Goal: Information Seeking & Learning: Learn about a topic

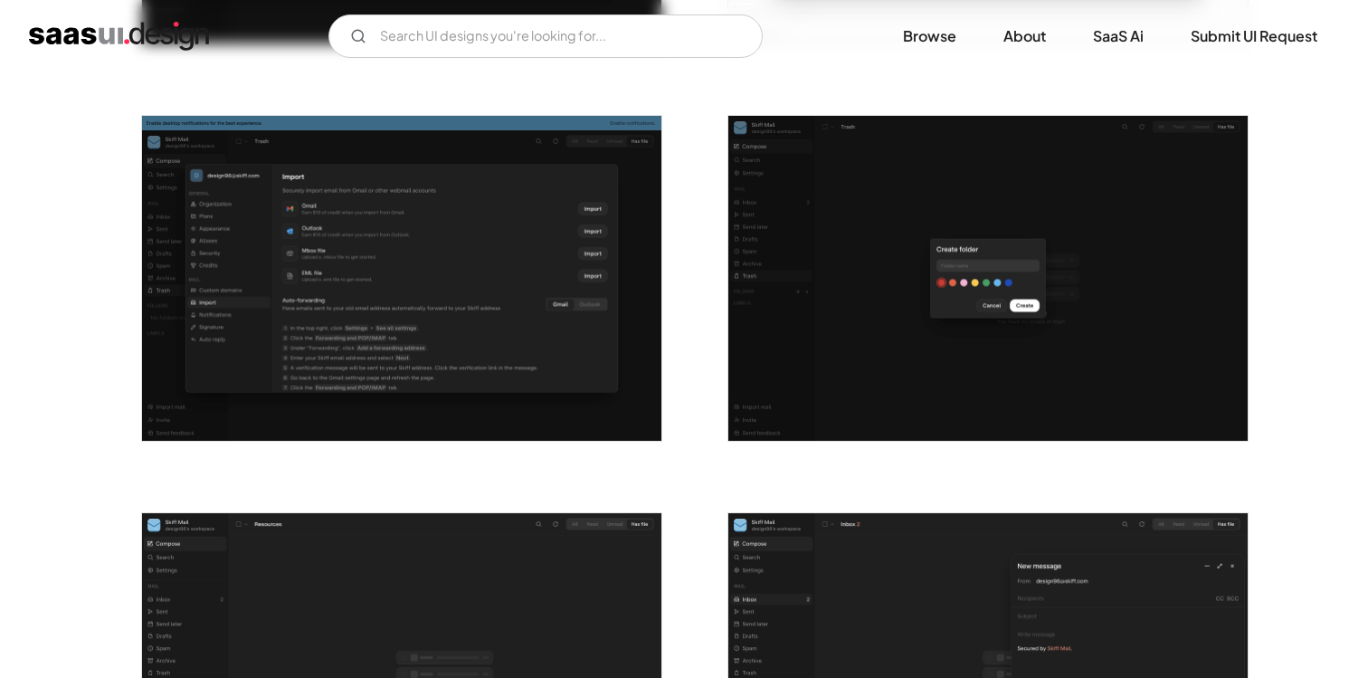
scroll to position [2688, 0]
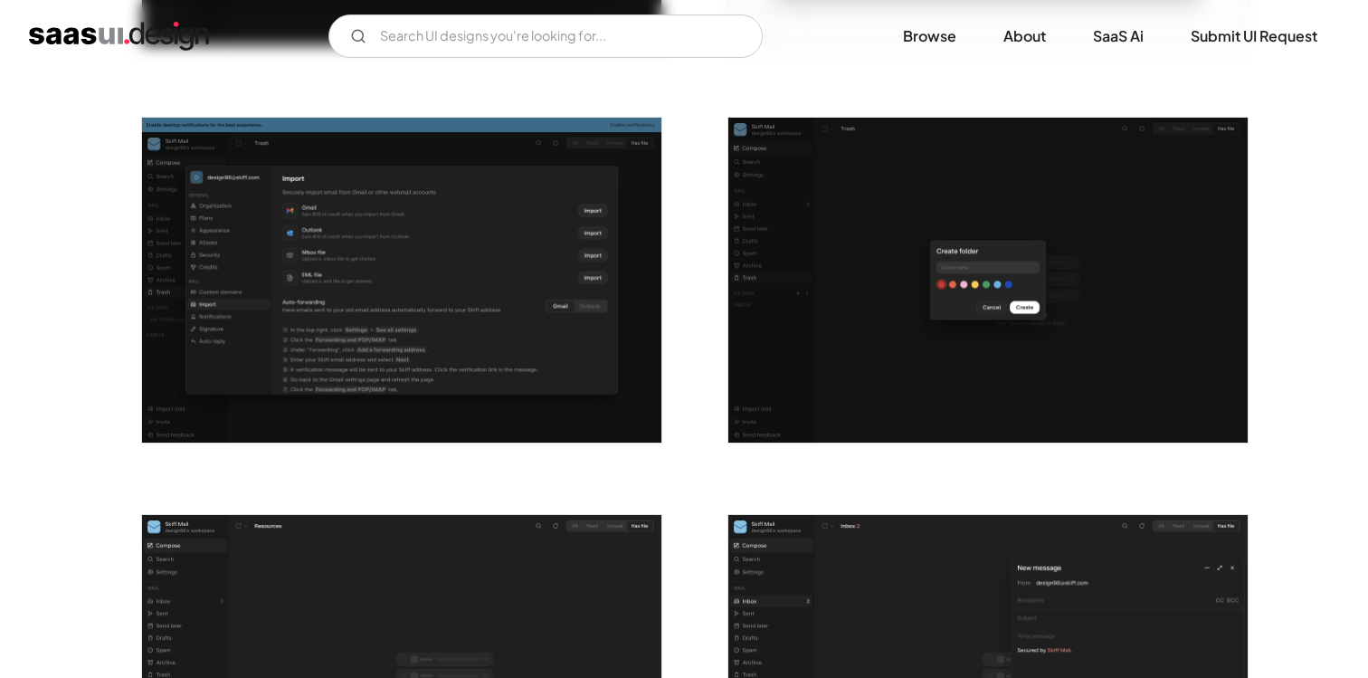
click at [497, 235] on img "open lightbox" at bounding box center [401, 280] width 519 height 325
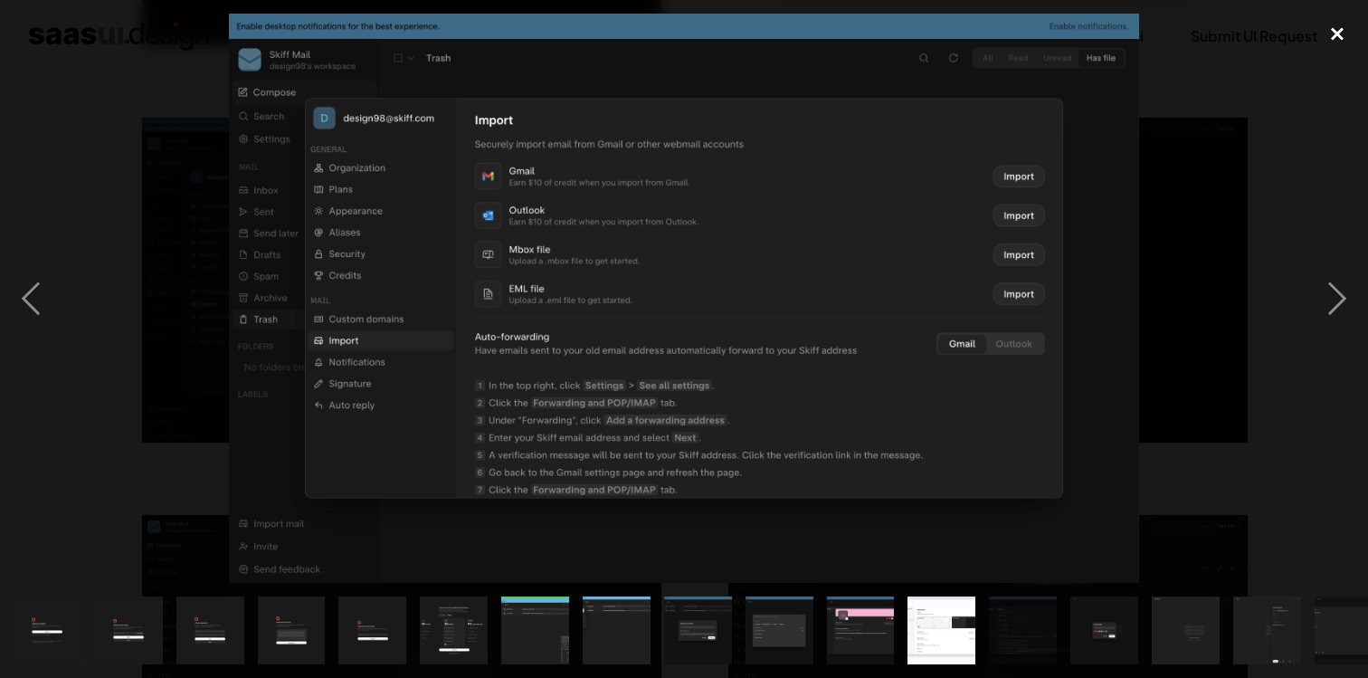
click at [1345, 24] on div "close lightbox" at bounding box center [1338, 34] width 62 height 40
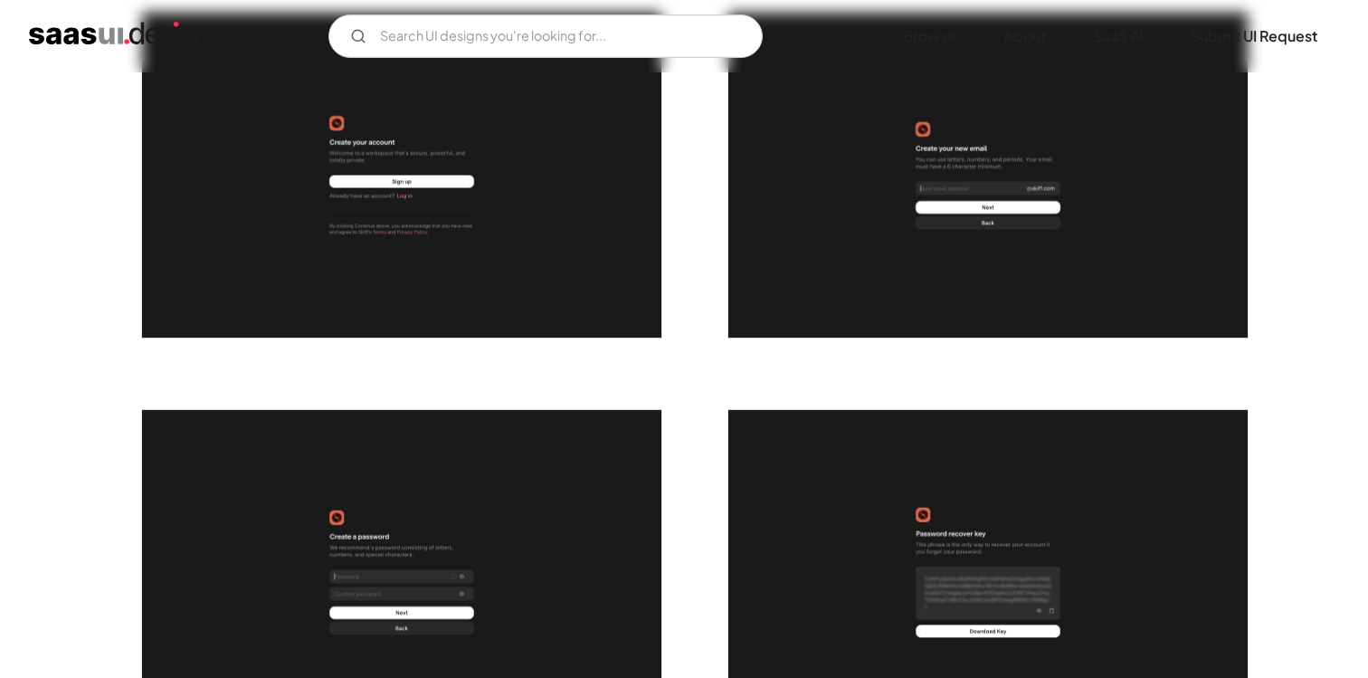
scroll to position [408, 0]
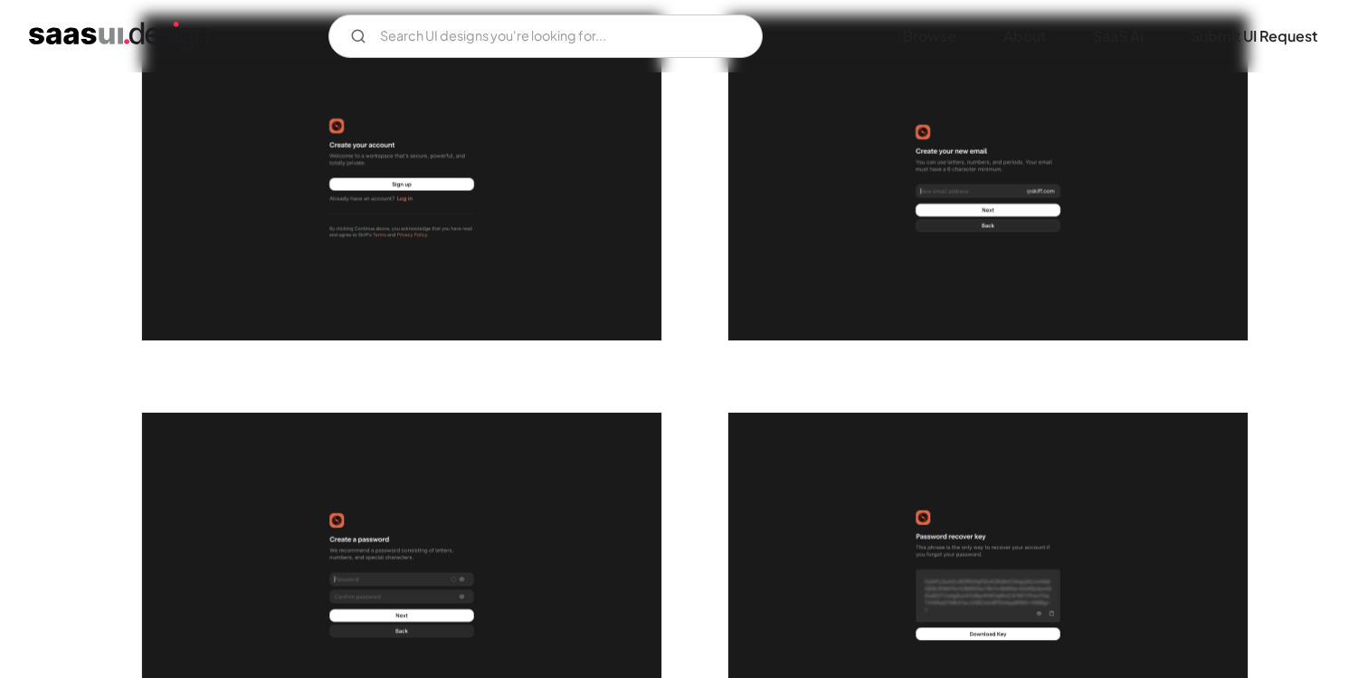
click at [868, 105] on img "open lightbox" at bounding box center [987, 177] width 519 height 325
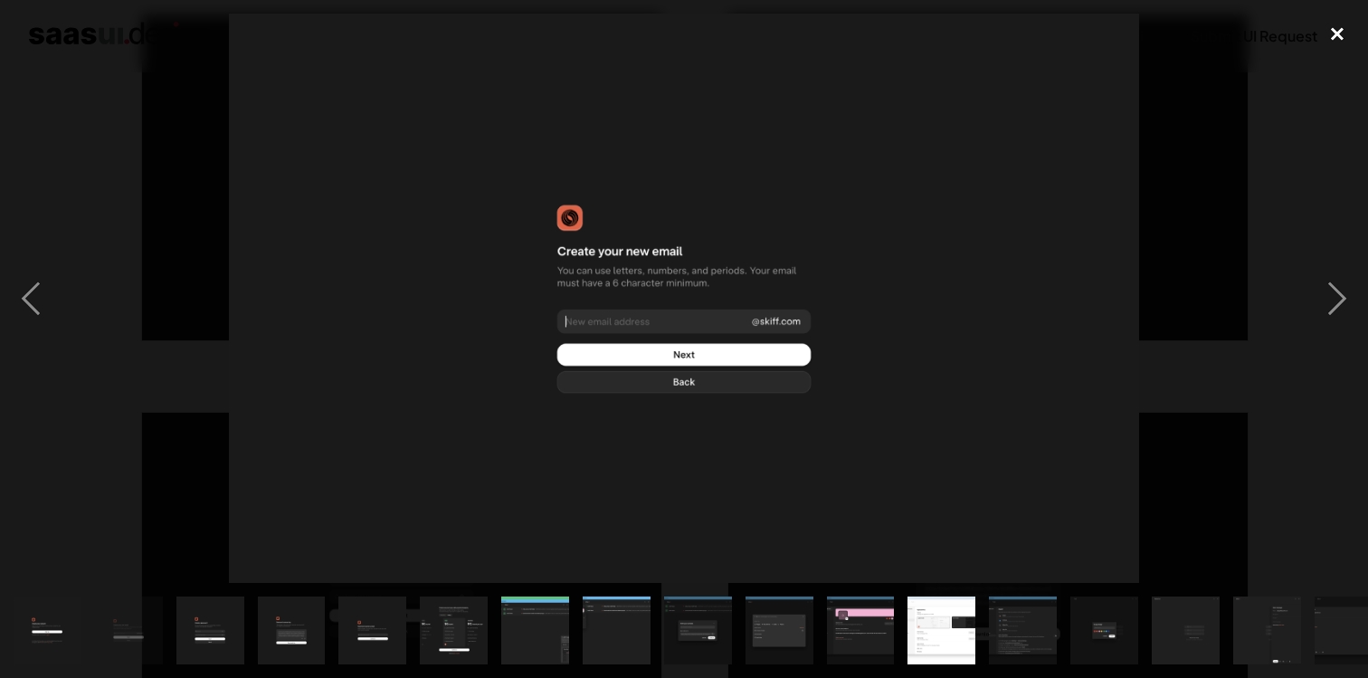
click at [1339, 30] on div "close lightbox" at bounding box center [1338, 34] width 62 height 40
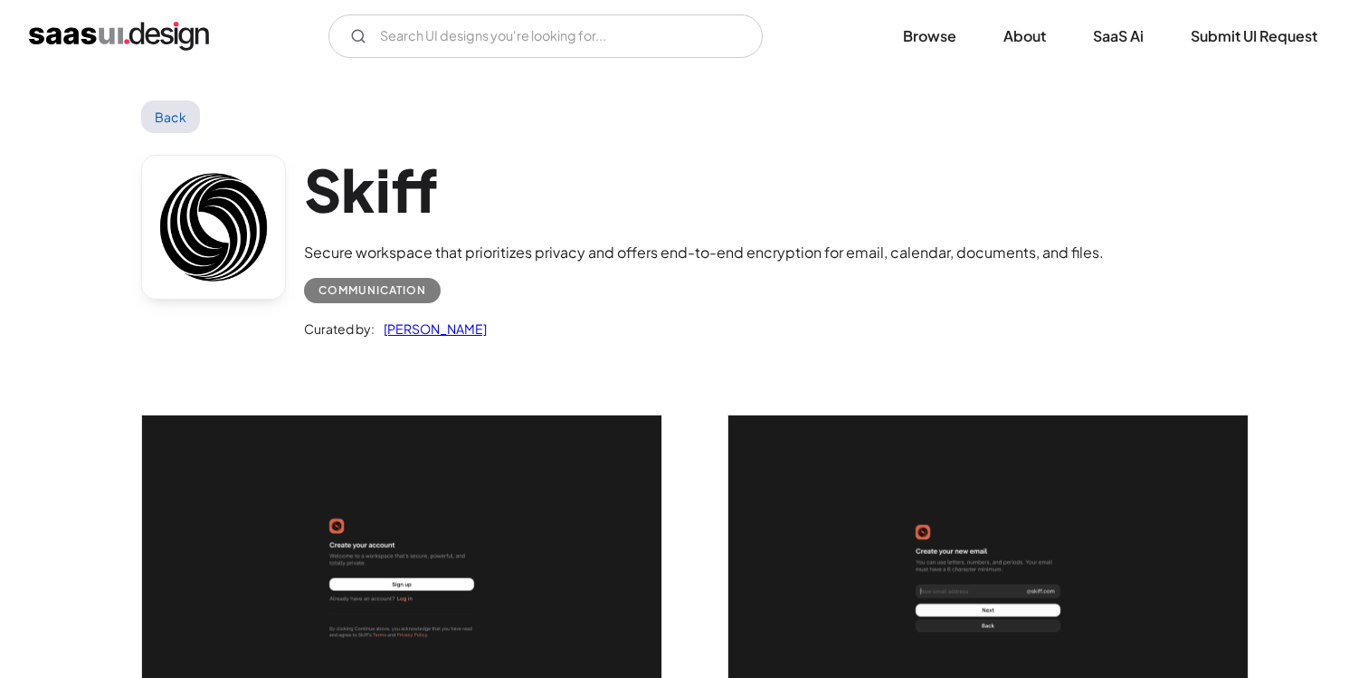
scroll to position [0, 0]
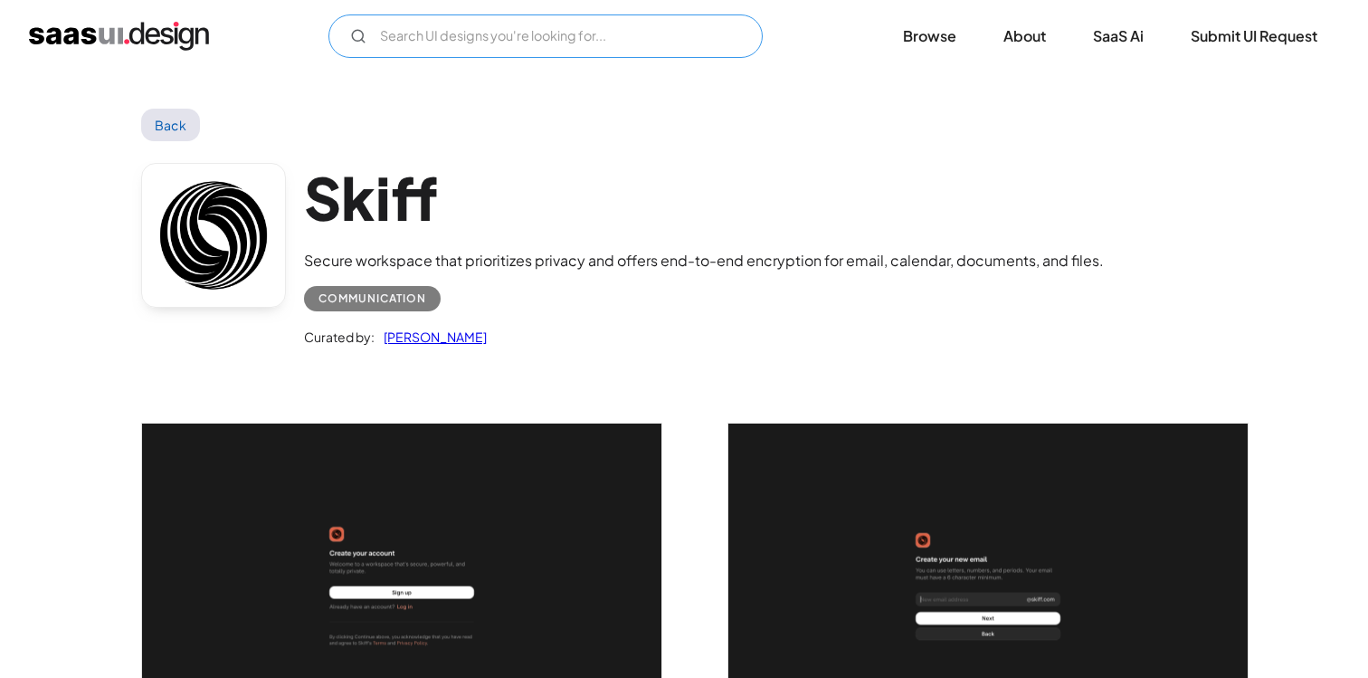
click at [391, 52] on input "Email Form" at bounding box center [545, 35] width 434 height 43
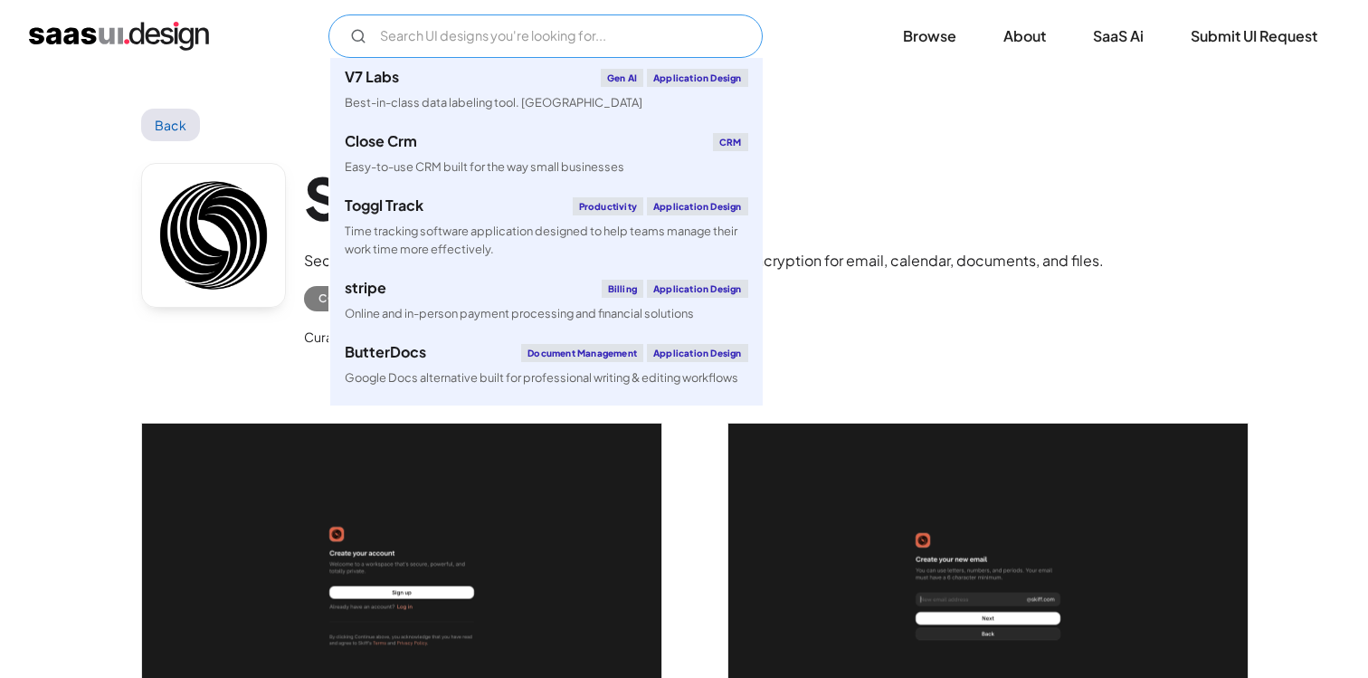
click at [391, 52] on input "Email Form" at bounding box center [545, 35] width 434 height 43
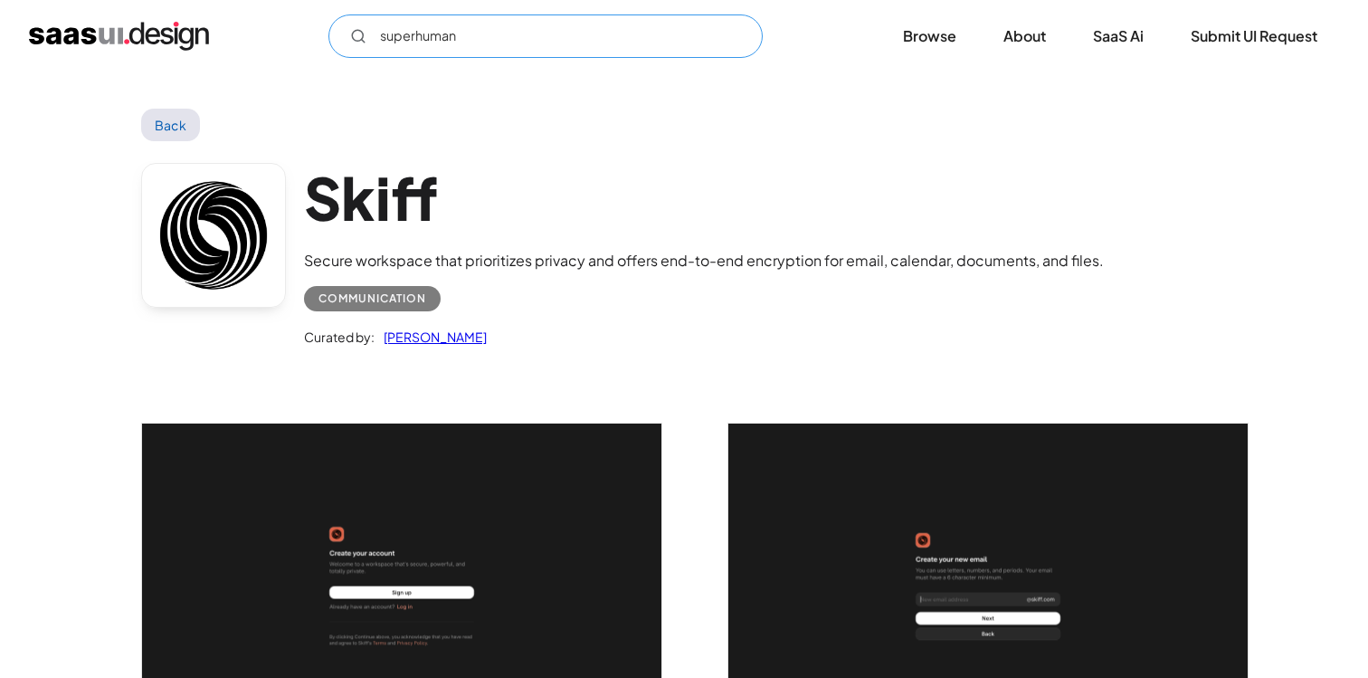
type input "superhuman"
